Goal: Information Seeking & Learning: Learn about a topic

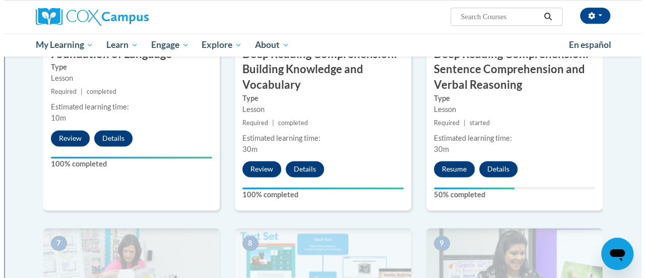
scroll to position [591, 0]
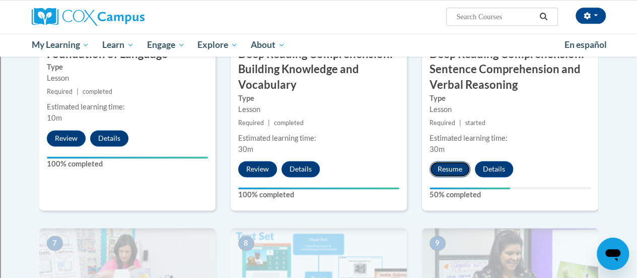
click at [451, 167] on button "Resume" at bounding box center [450, 169] width 41 height 16
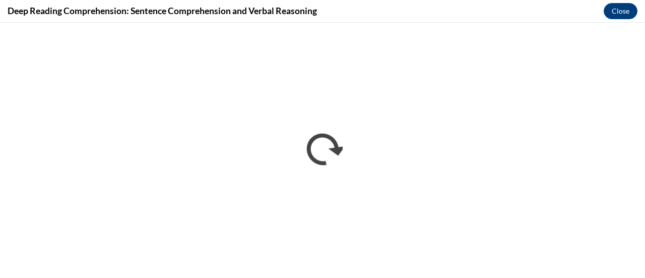
scroll to position [0, 0]
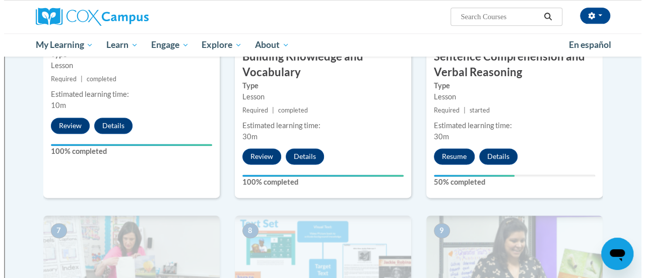
scroll to position [606, 0]
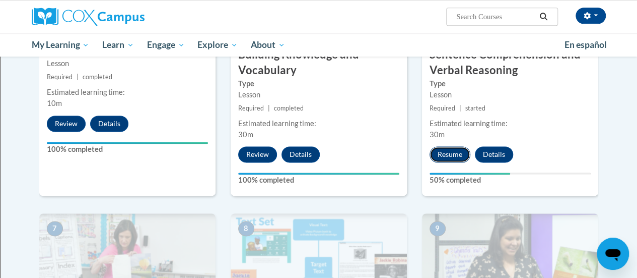
click at [447, 157] on button "Resume" at bounding box center [450, 154] width 41 height 16
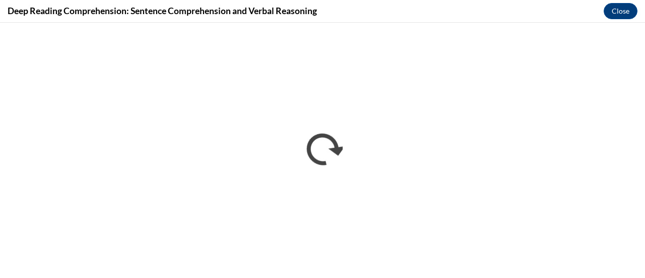
scroll to position [0, 0]
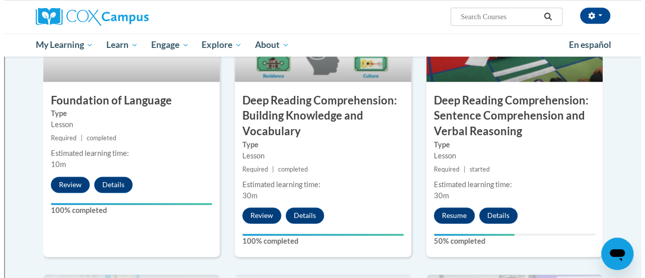
scroll to position [546, 0]
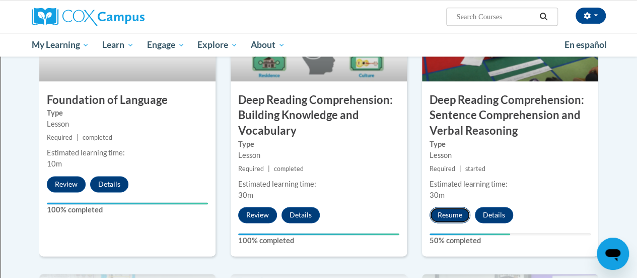
click at [456, 215] on button "Resume" at bounding box center [450, 215] width 41 height 16
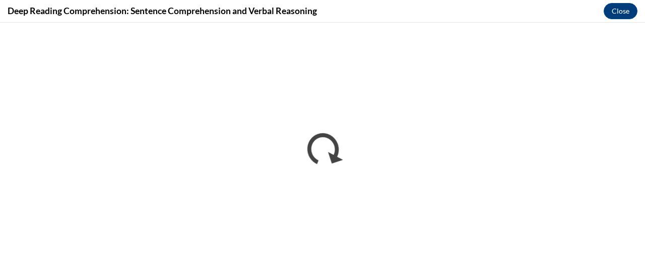
scroll to position [0, 0]
click at [624, 12] on button "Close" at bounding box center [621, 11] width 34 height 16
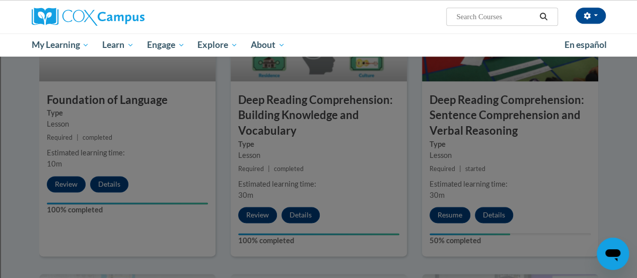
click at [447, 215] on div at bounding box center [318, 139] width 637 height 278
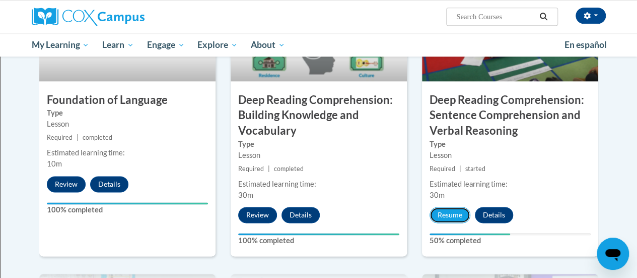
click at [447, 215] on button "Resume" at bounding box center [450, 215] width 41 height 16
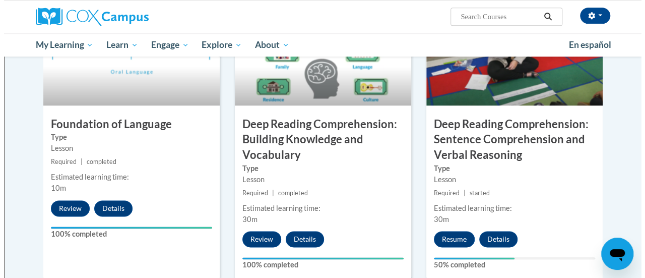
scroll to position [525, 0]
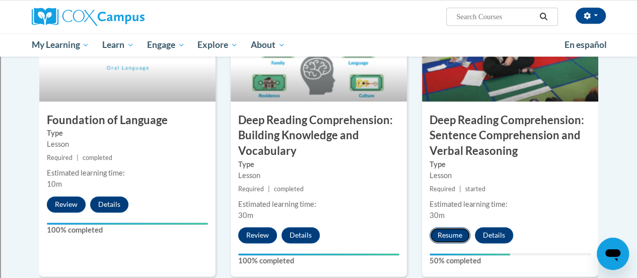
click at [456, 237] on button "Resume" at bounding box center [450, 235] width 41 height 16
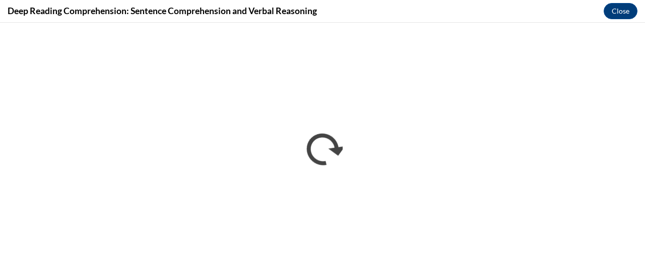
scroll to position [0, 0]
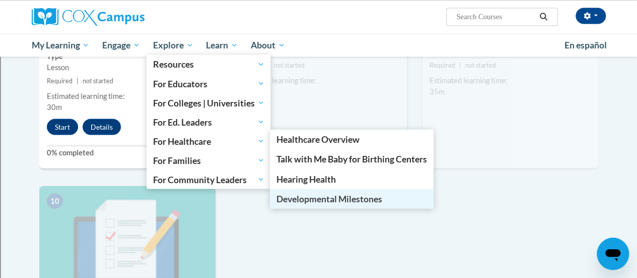
scroll to position [926, 0]
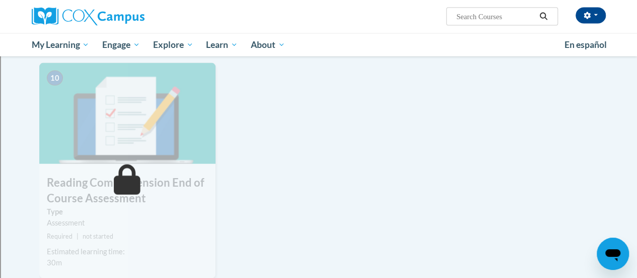
scroll to position [1065, 0]
